Goal: Task Accomplishment & Management: Complete application form

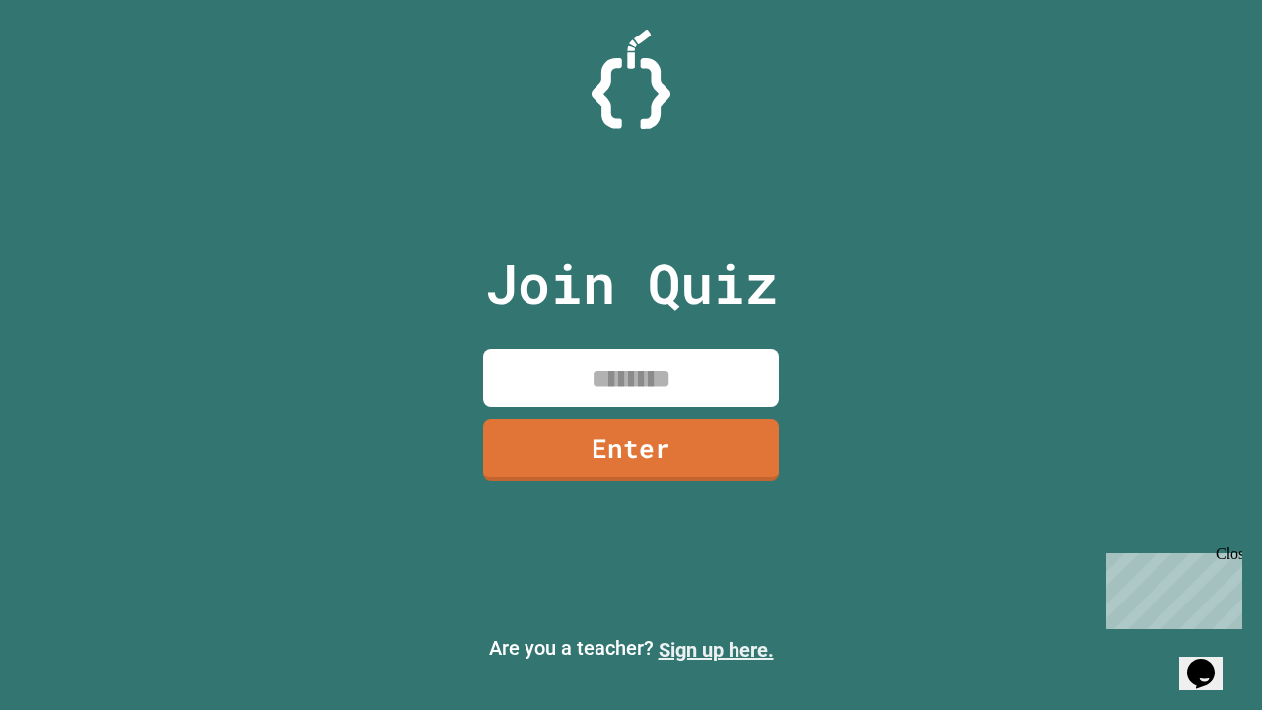
click at [716, 650] on link "Sign up here." at bounding box center [716, 650] width 115 height 24
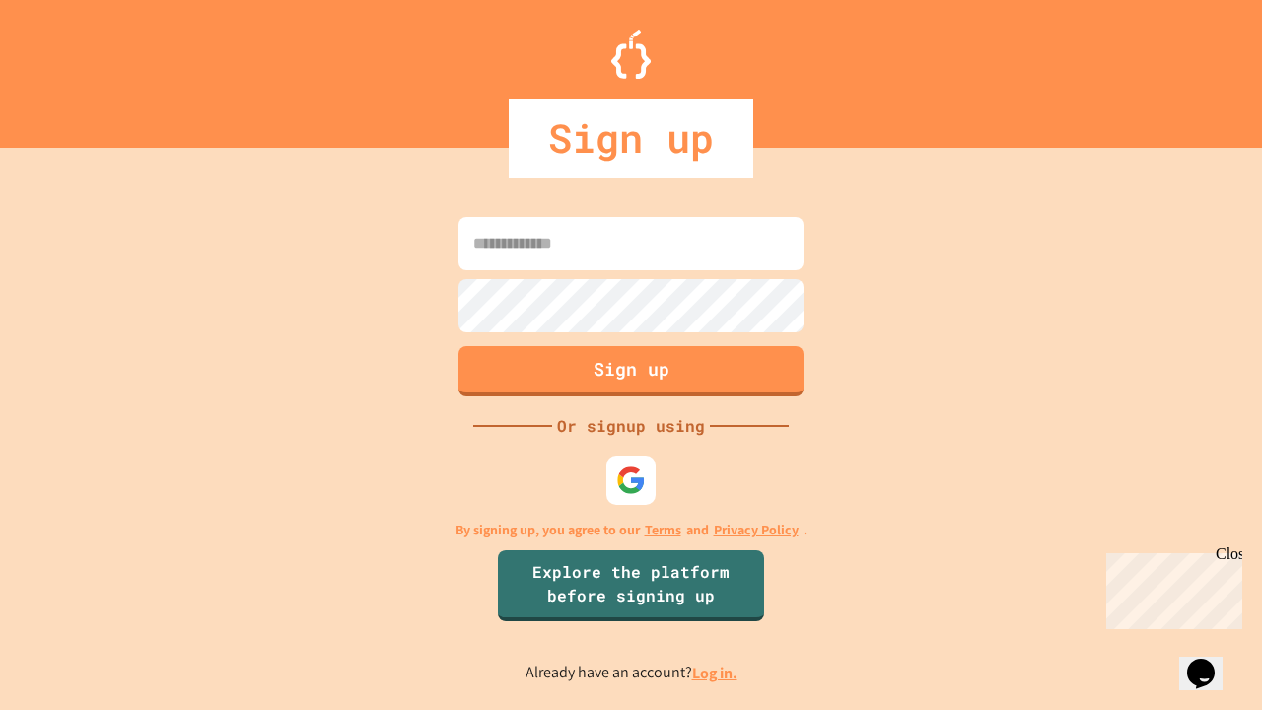
click at [716, 672] on link "Log in." at bounding box center [714, 672] width 45 height 21
